Goal: Task Accomplishment & Management: Manage account settings

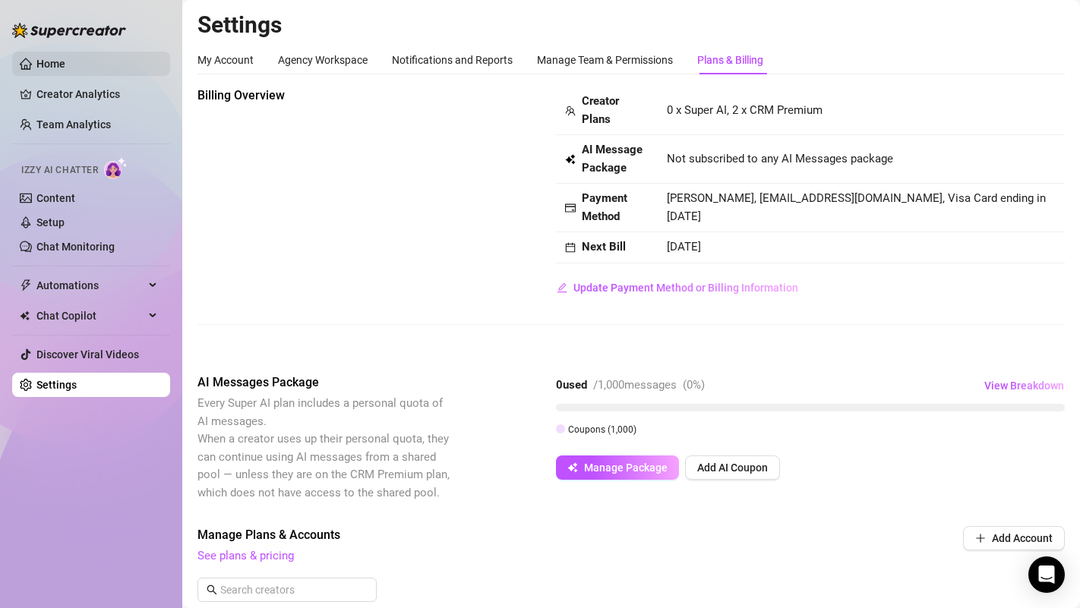
scroll to position [431, 0]
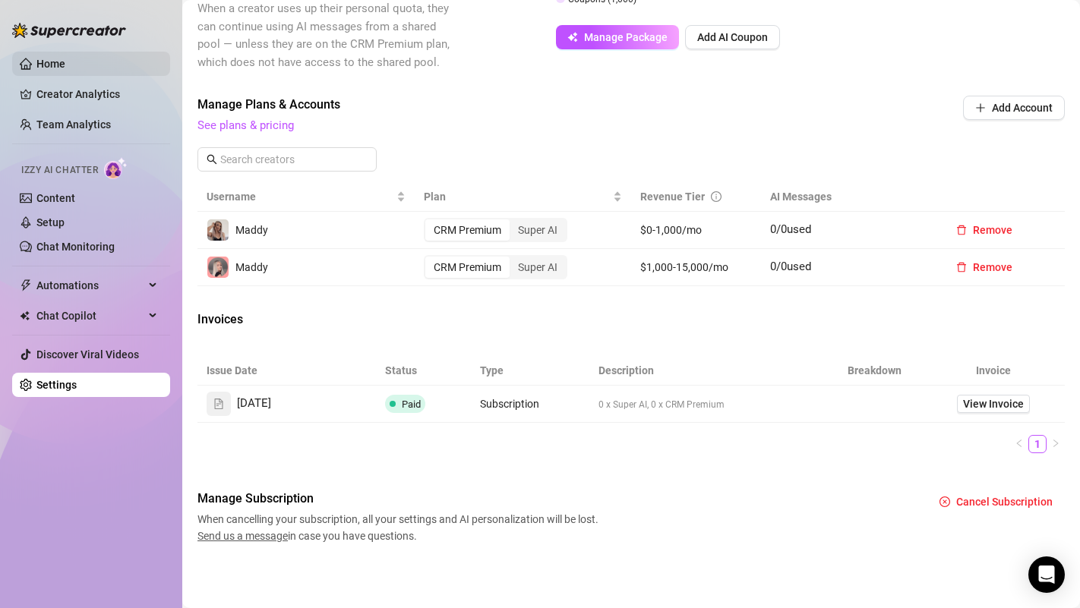
click at [65, 58] on link "Home" at bounding box center [50, 64] width 29 height 12
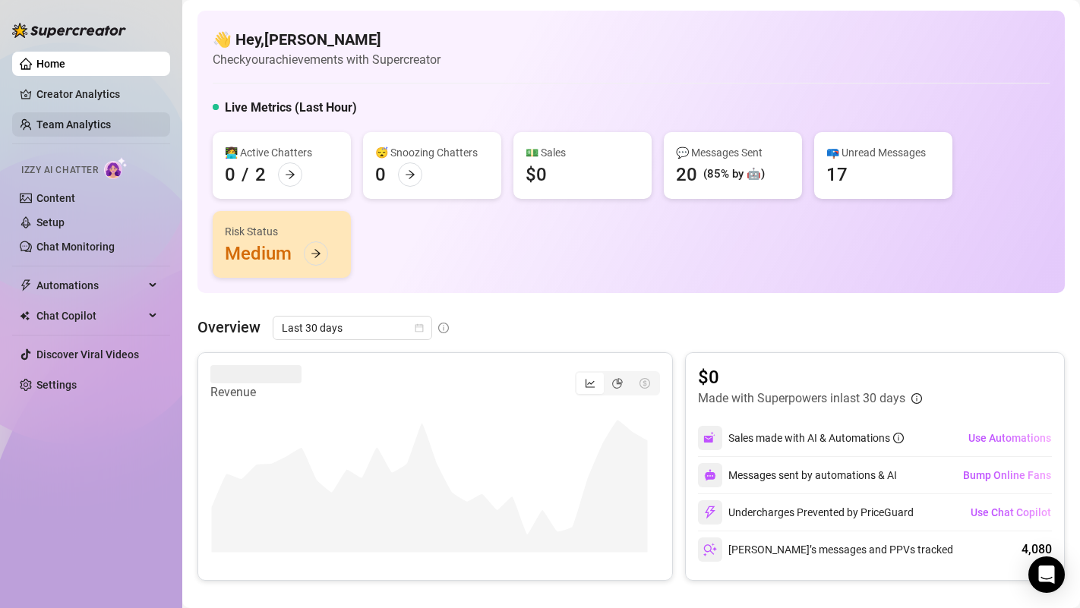
click at [84, 118] on link "Team Analytics" at bounding box center [73, 124] width 74 height 12
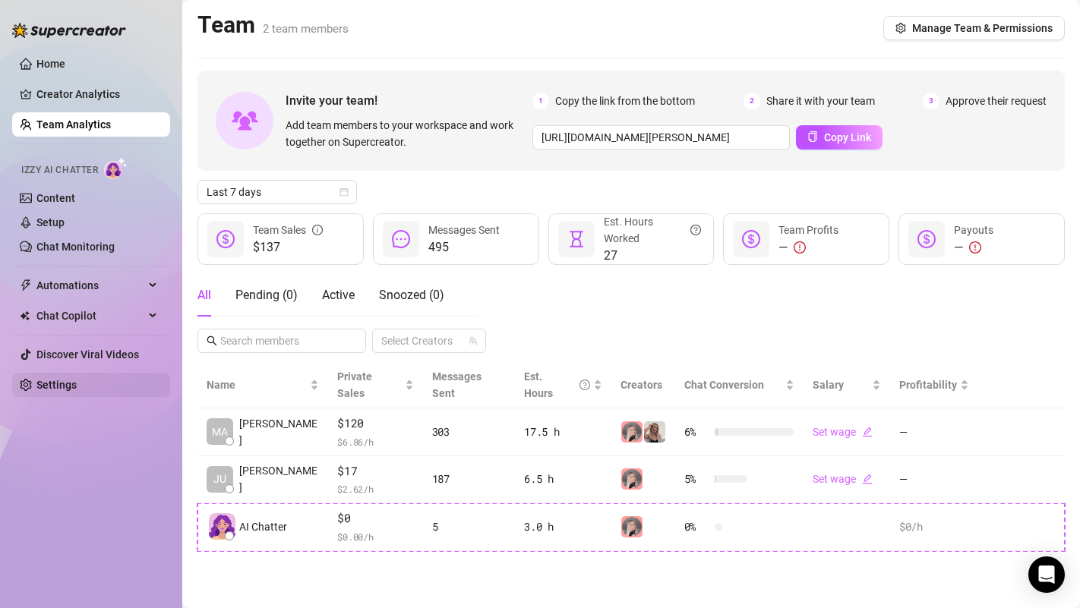
click at [76, 387] on link "Settings" at bounding box center [56, 385] width 40 height 12
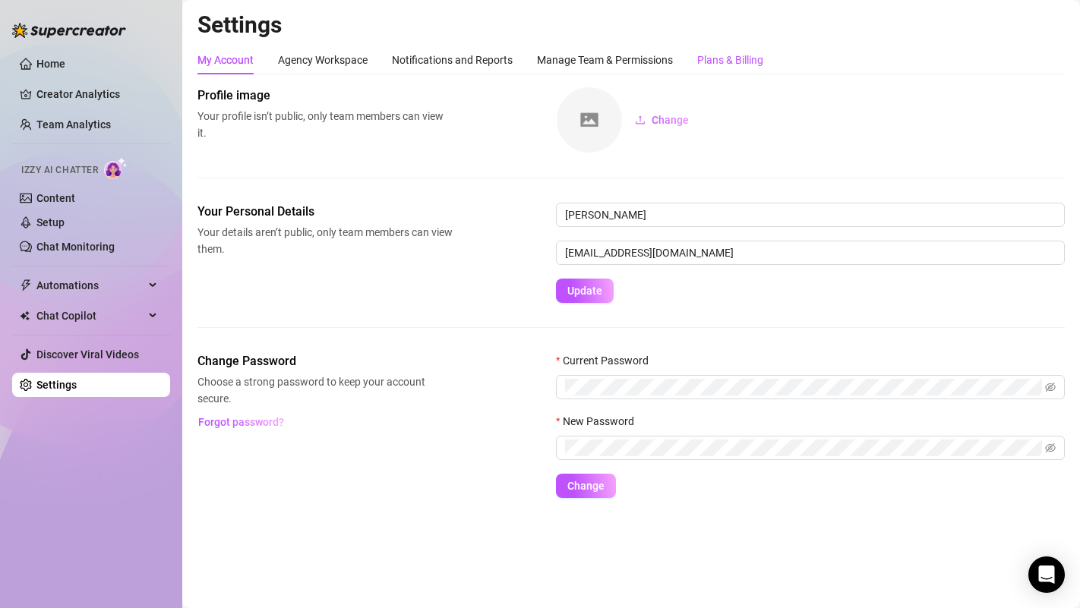
click at [715, 62] on div "Plans & Billing" at bounding box center [730, 60] width 66 height 17
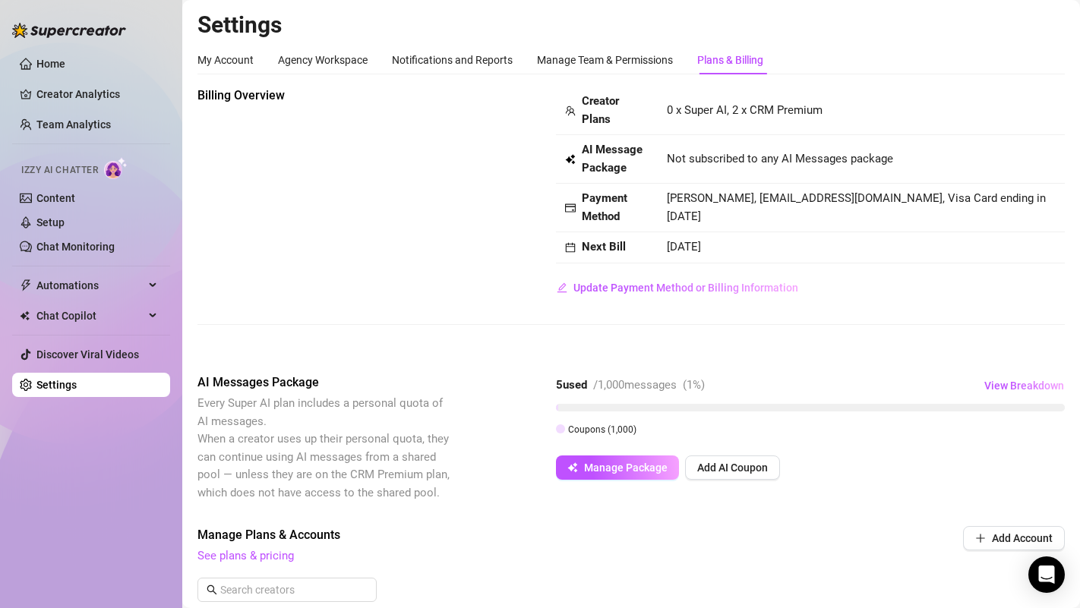
click at [279, 249] on div "Billing Overview Creator Plans 0 x Super AI, 2 x CRM Premium AI Message Package…" at bounding box center [630, 193] width 867 height 213
click at [255, 279] on div "Billing Overview Creator Plans 0 x Super AI, 2 x CRM Premium AI Message Package…" at bounding box center [630, 193] width 867 height 213
click at [75, 202] on link "Content" at bounding box center [55, 198] width 39 height 12
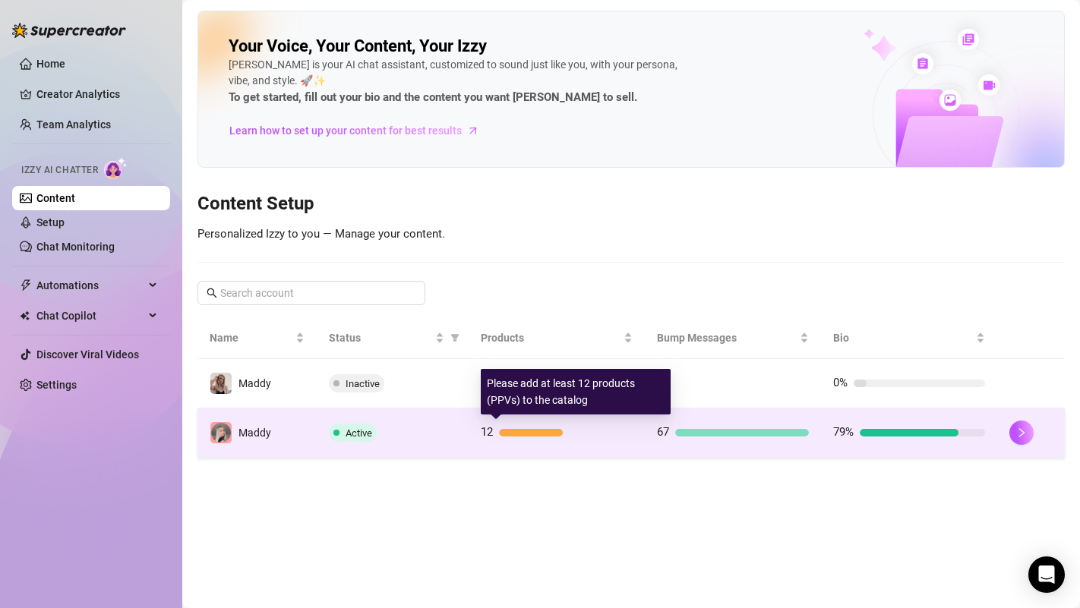
click at [486, 436] on span "12" at bounding box center [487, 432] width 12 height 14
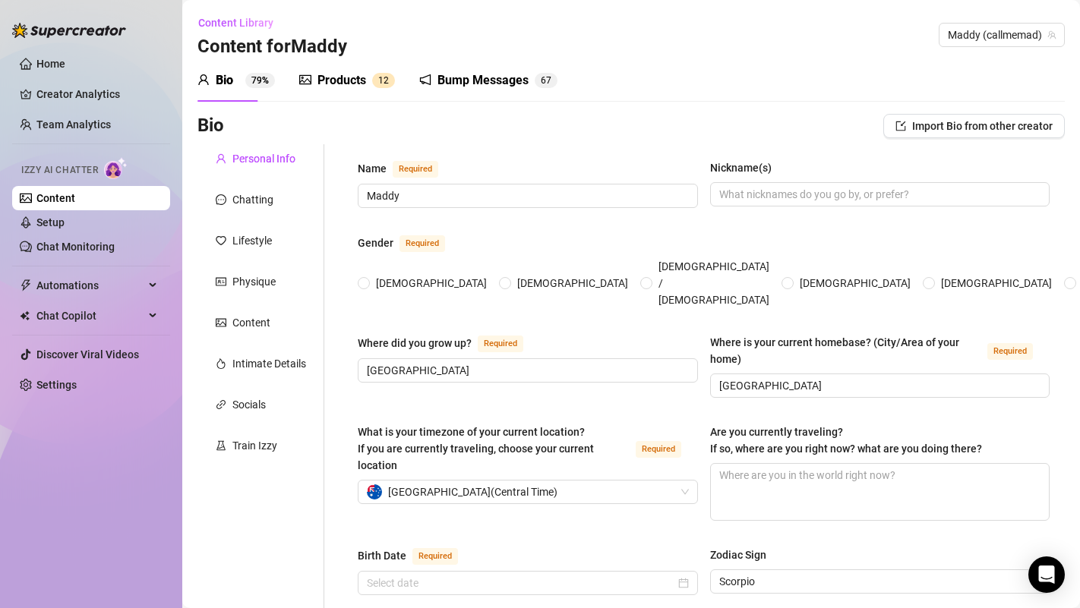
click at [321, 80] on div "Products" at bounding box center [341, 80] width 49 height 18
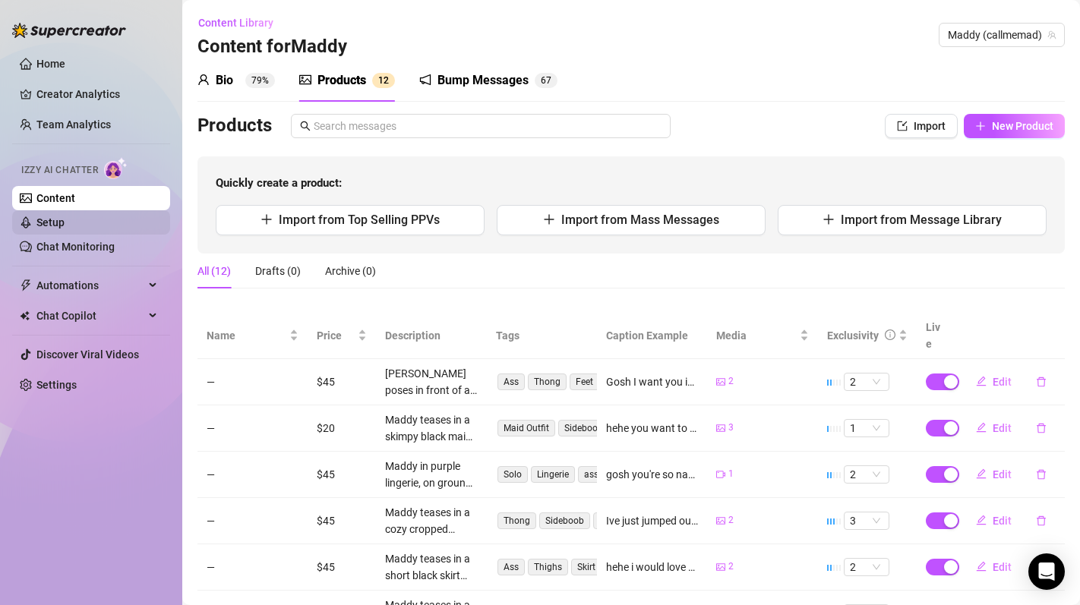
click at [65, 229] on link "Setup" at bounding box center [50, 222] width 28 height 12
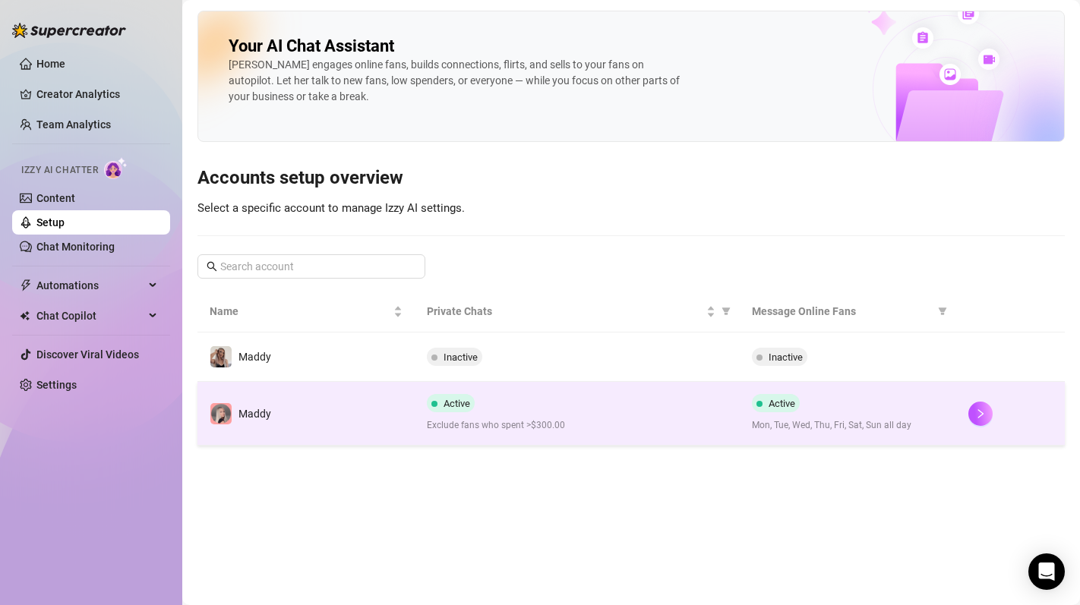
click at [285, 411] on td "Maddy" at bounding box center [305, 414] width 217 height 64
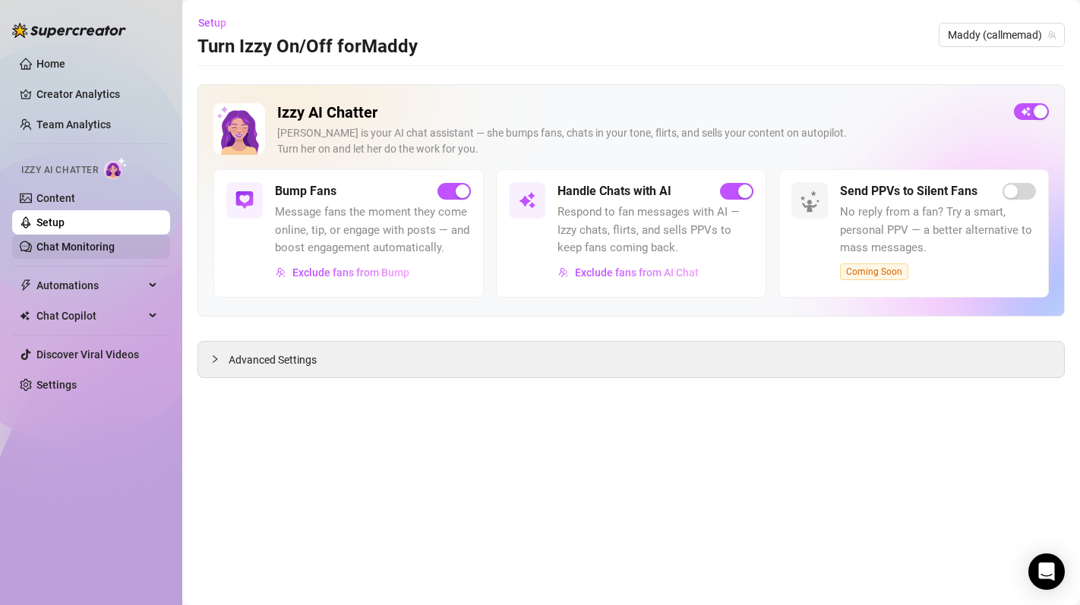
click at [86, 245] on link "Chat Monitoring" at bounding box center [75, 247] width 78 height 12
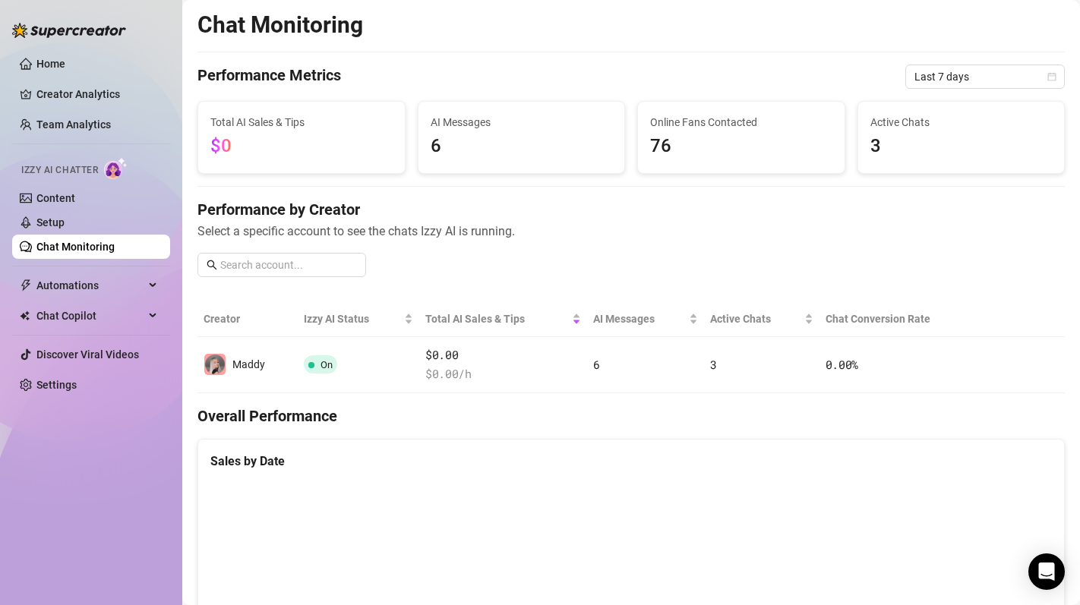
click at [500, 264] on div "Performance by Creator Select a specific account to see the chats Izzy AI is ru…" at bounding box center [630, 244] width 867 height 90
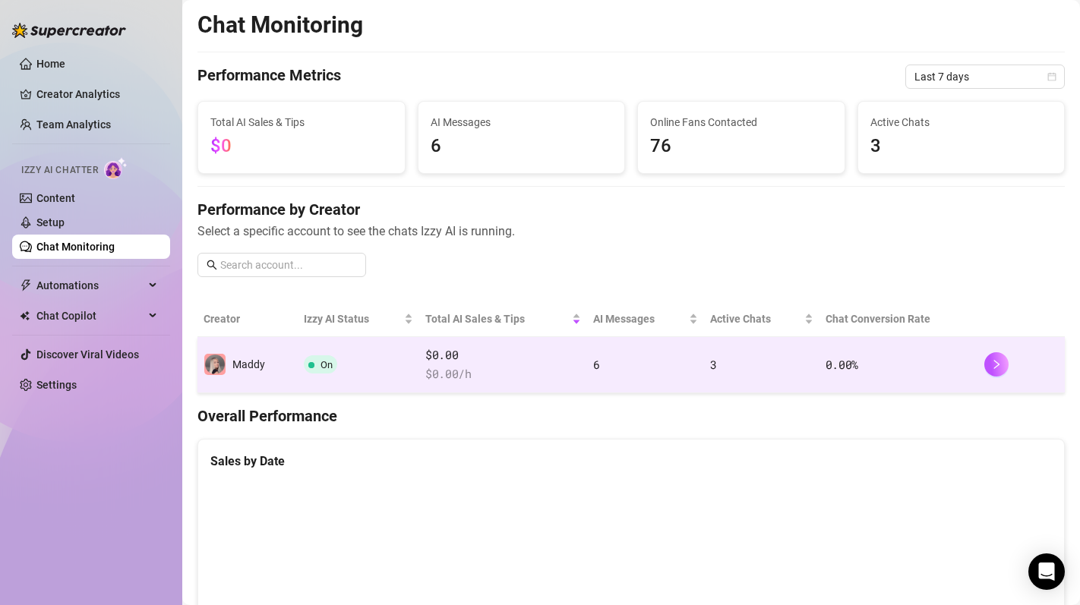
click at [234, 371] on div "Maddy" at bounding box center [248, 364] width 33 height 17
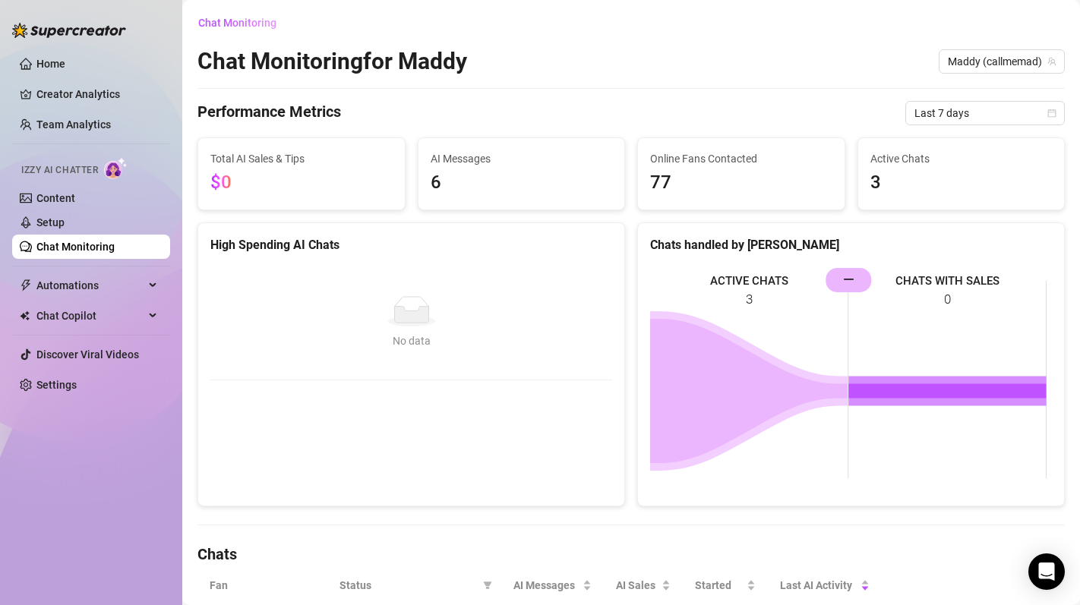
scroll to position [244, 0]
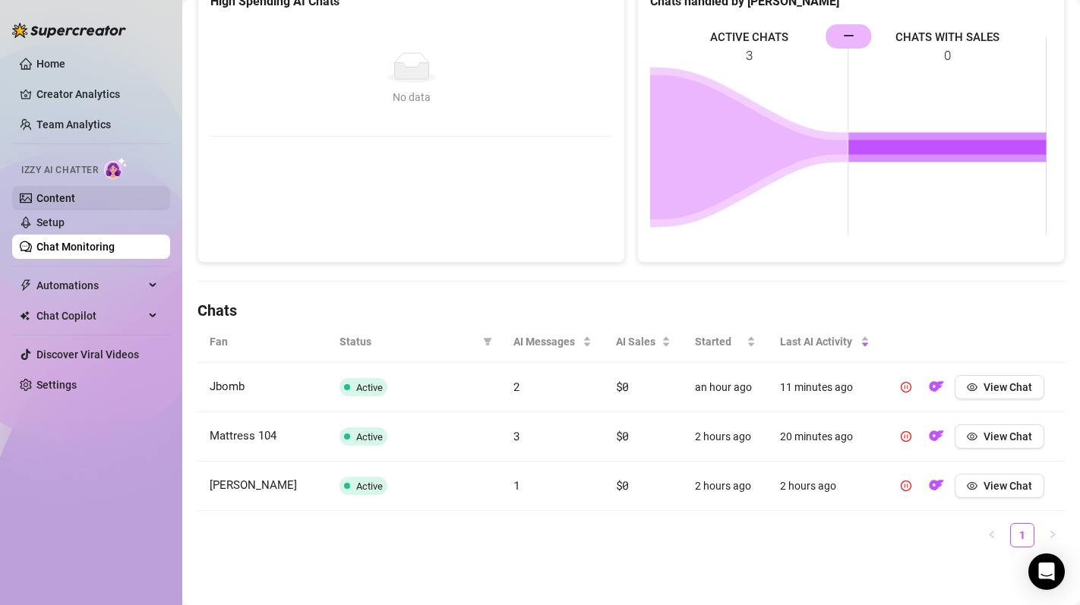
click at [75, 197] on link "Content" at bounding box center [55, 198] width 39 height 12
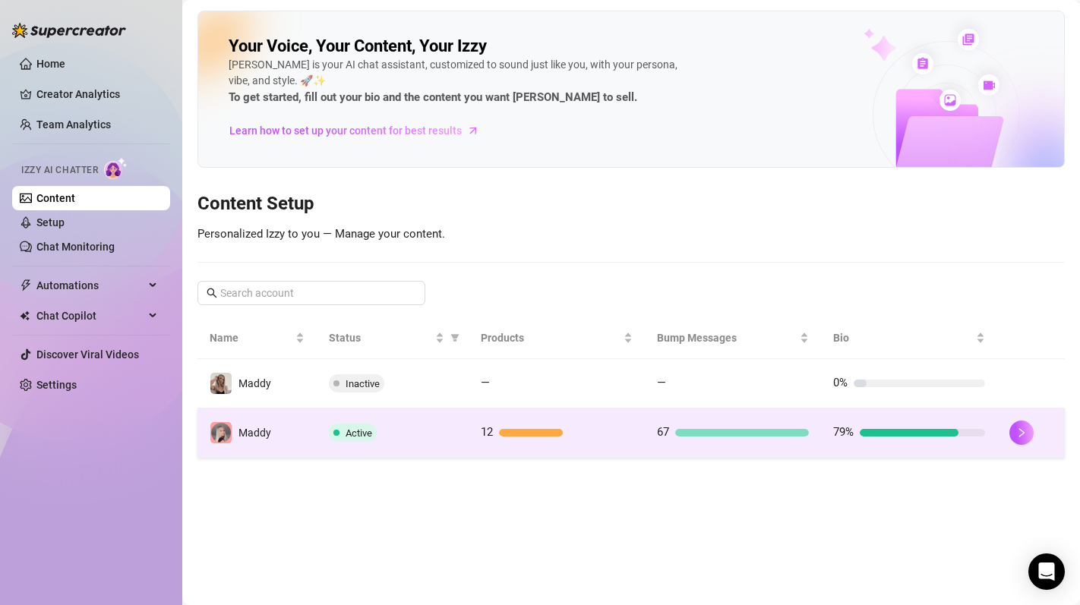
click at [265, 412] on td "Maddy" at bounding box center [256, 433] width 119 height 49
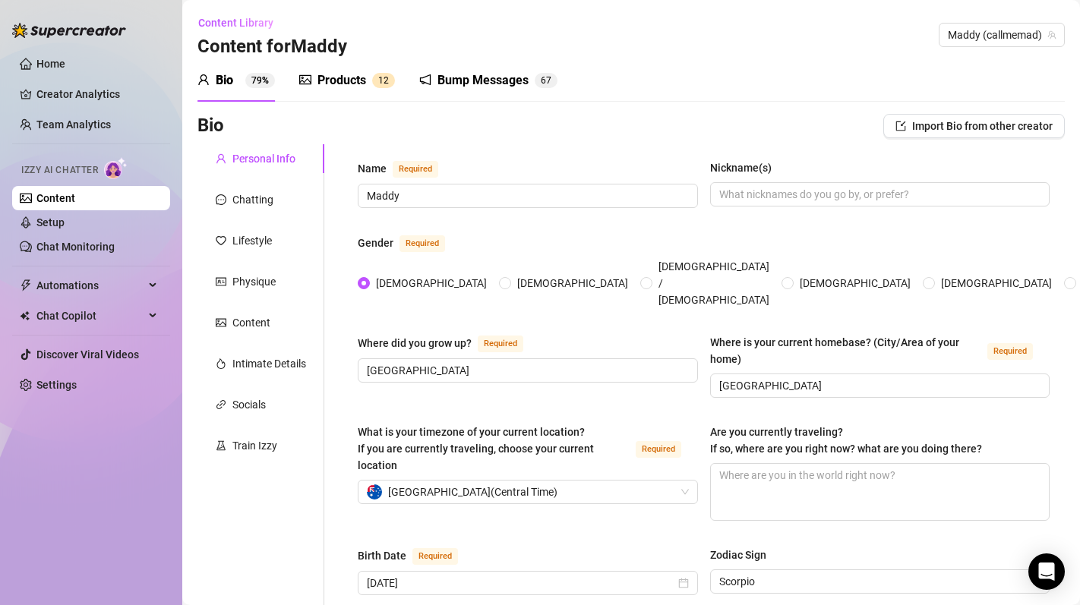
drag, startPoint x: 431, startPoint y: 91, endPoint x: 435, endPoint y: 101, distance: 10.9
click at [432, 93] on div "Bump Messages 6 7" at bounding box center [488, 80] width 138 height 43
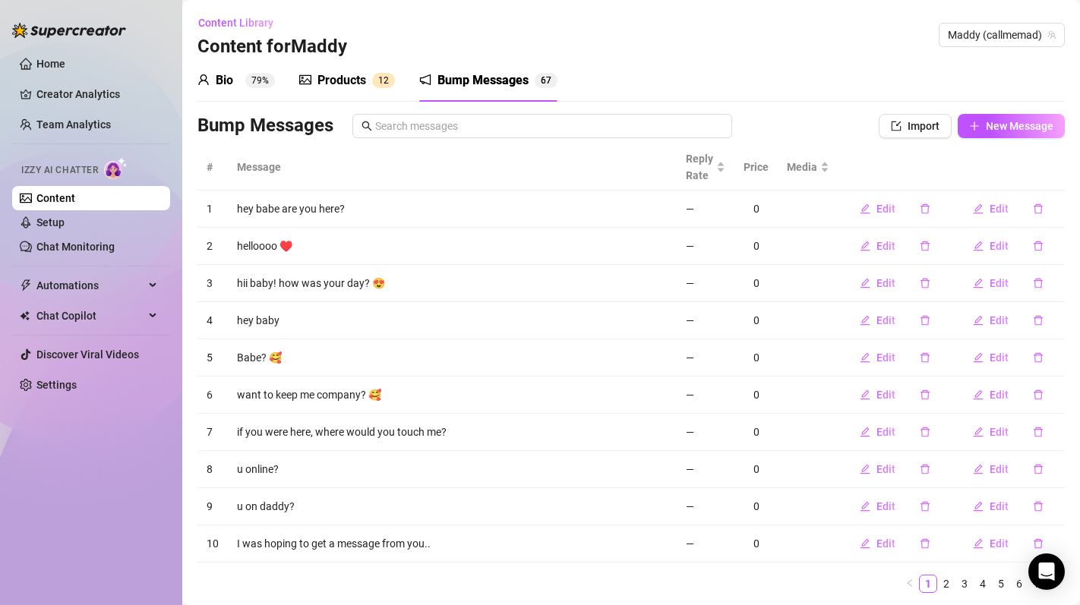
click at [317, 80] on div "Products" at bounding box center [341, 80] width 49 height 18
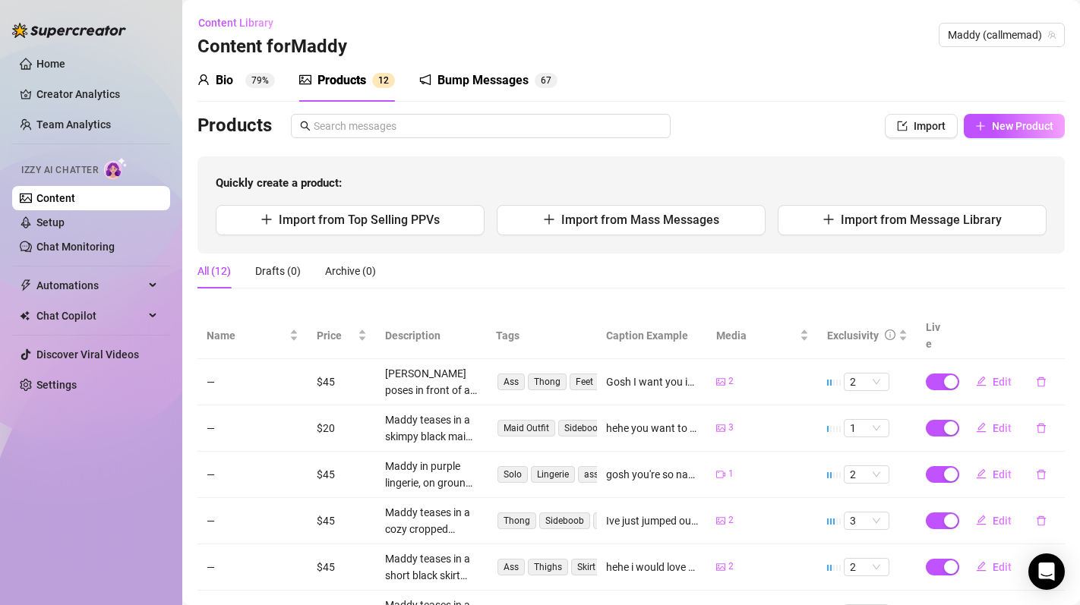
click at [251, 88] on div "Bio 79%" at bounding box center [235, 80] width 77 height 18
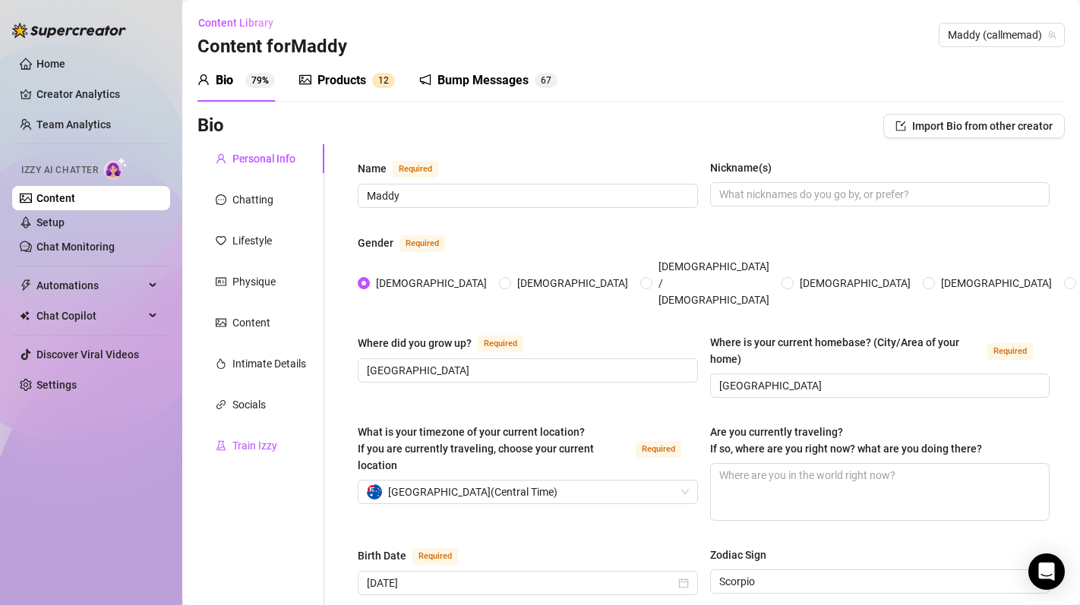
click at [237, 453] on div "Train Izzy" at bounding box center [254, 445] width 45 height 17
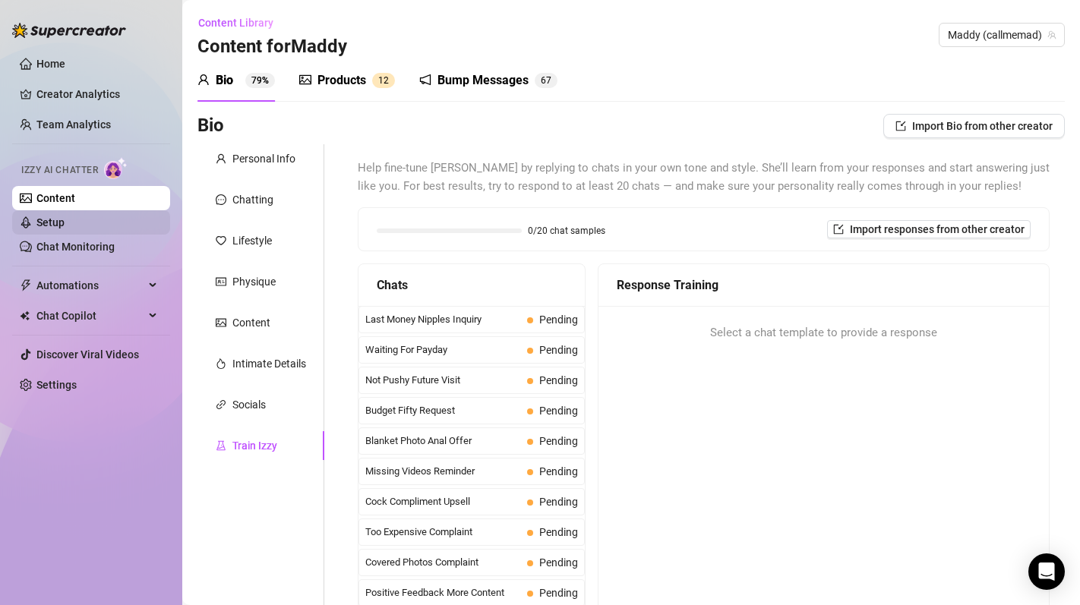
click at [65, 216] on link "Setup" at bounding box center [50, 222] width 28 height 12
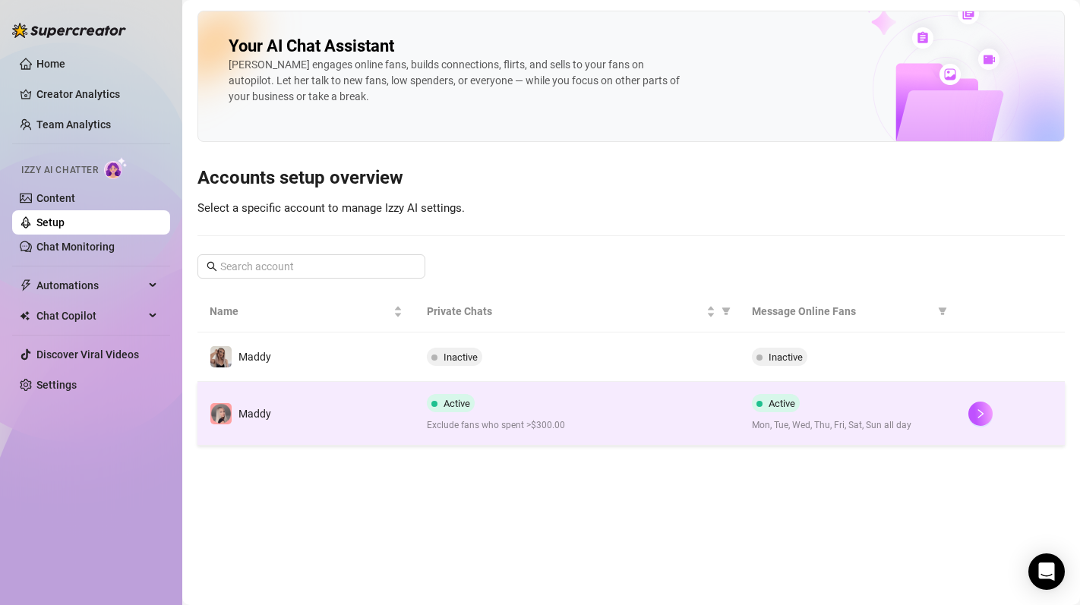
click at [354, 419] on td "Maddy" at bounding box center [305, 414] width 217 height 64
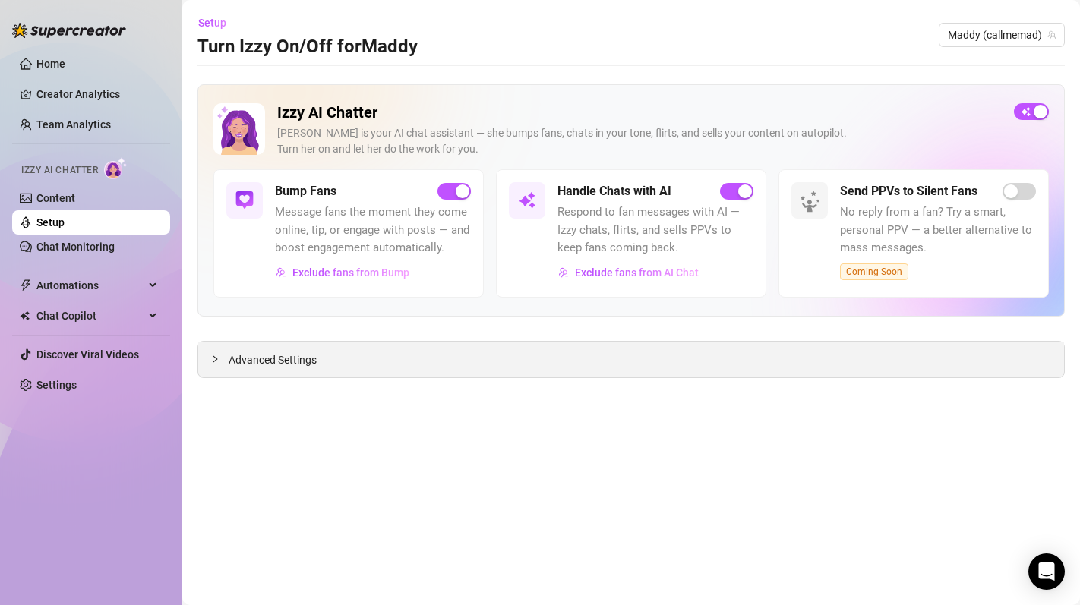
click at [465, 354] on div "Advanced Settings" at bounding box center [631, 360] width 866 height 36
click at [293, 360] on span "Advanced Settings" at bounding box center [273, 360] width 88 height 17
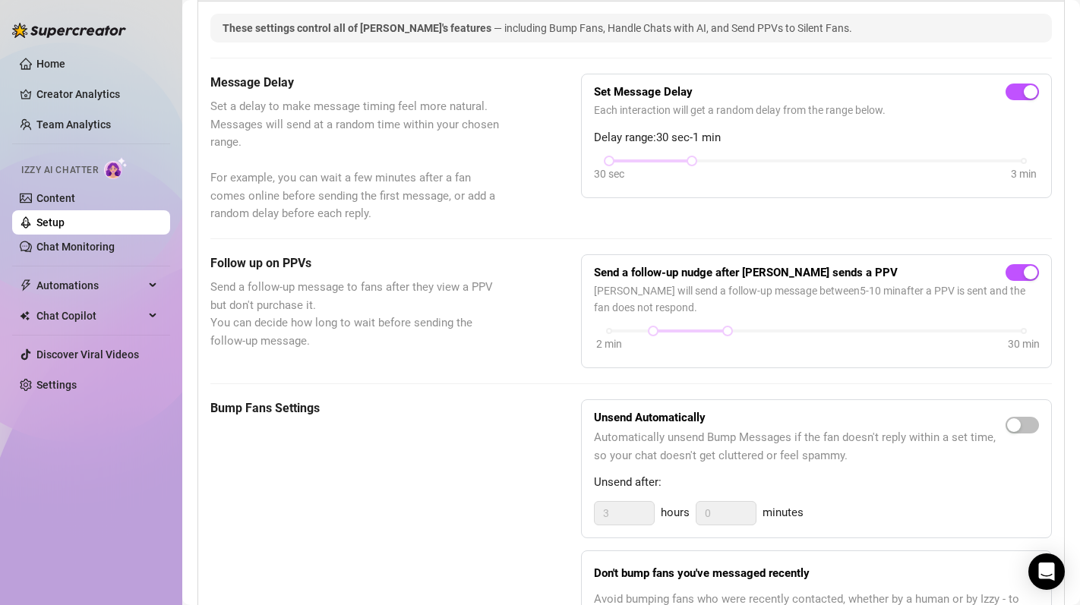
scroll to position [326, 0]
